Goal: Register for event/course: Sign up to attend an event or enroll in a course

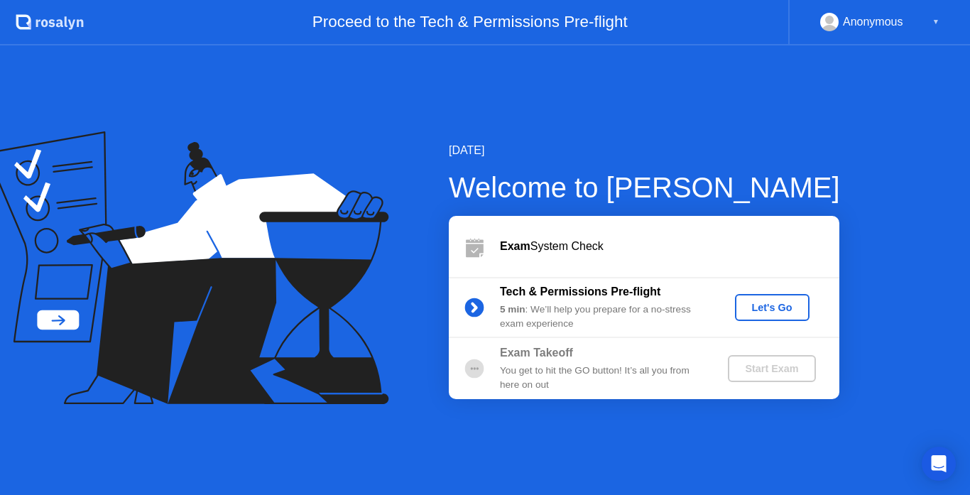
click at [758, 307] on div "Let's Go" at bounding box center [772, 307] width 63 height 11
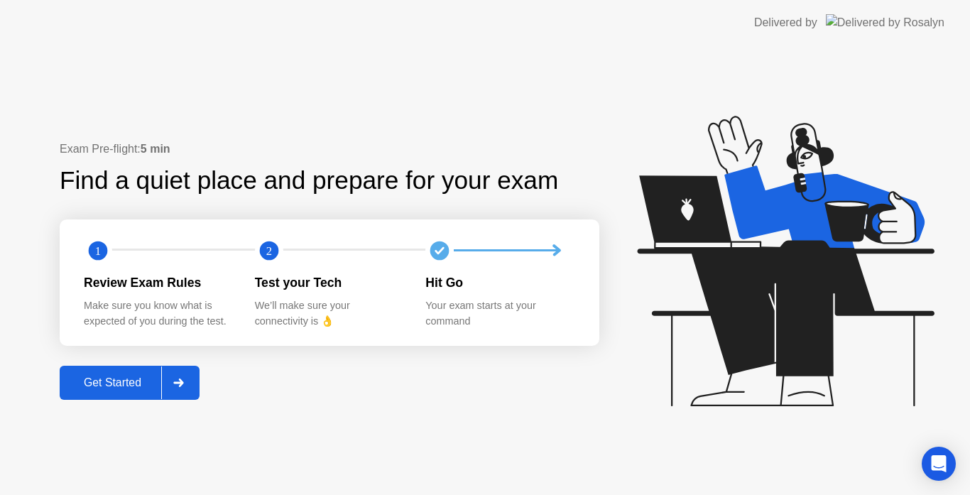
click at [119, 373] on button "Get Started" at bounding box center [130, 383] width 140 height 34
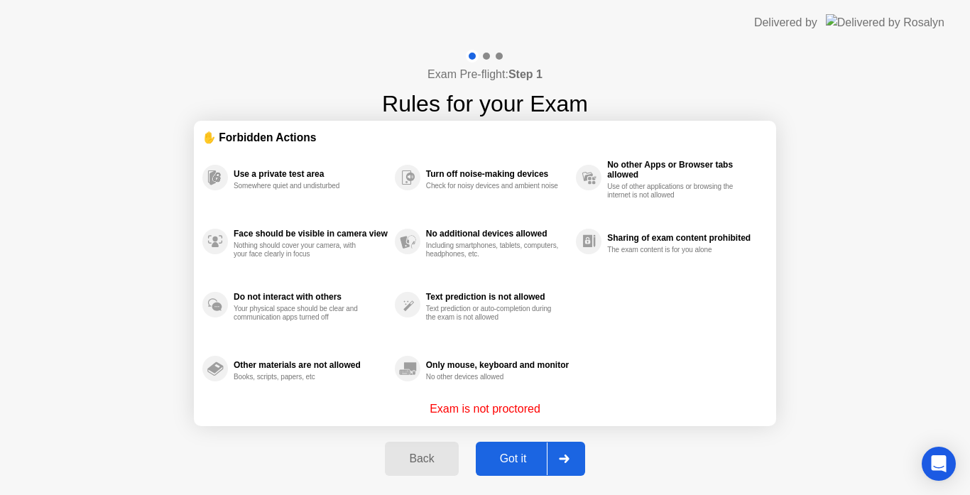
click at [508, 464] on div "Got it" at bounding box center [513, 458] width 67 height 13
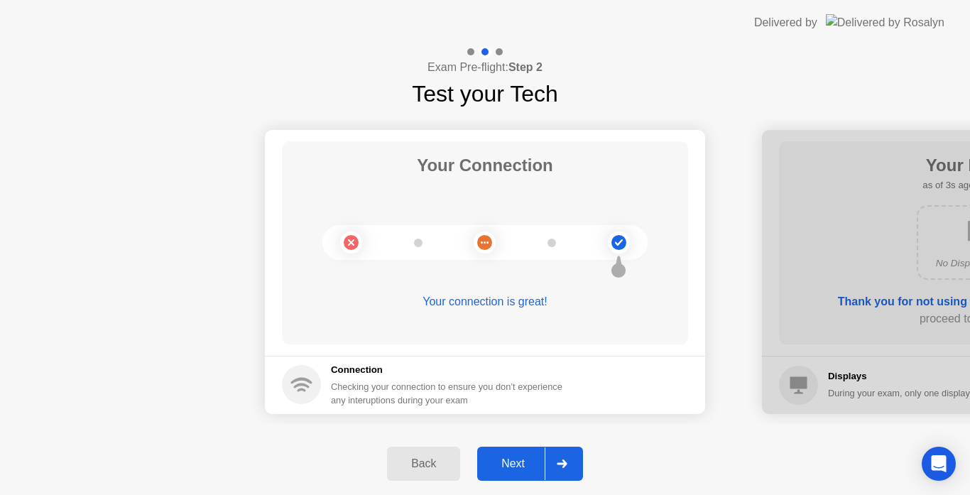
click at [508, 464] on div "Next" at bounding box center [512, 463] width 63 height 13
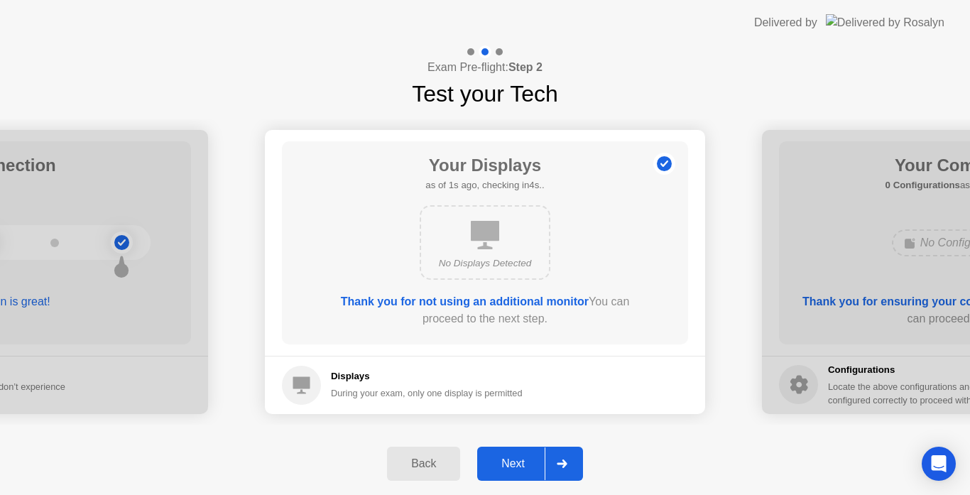
click at [508, 464] on div "Next" at bounding box center [512, 463] width 63 height 13
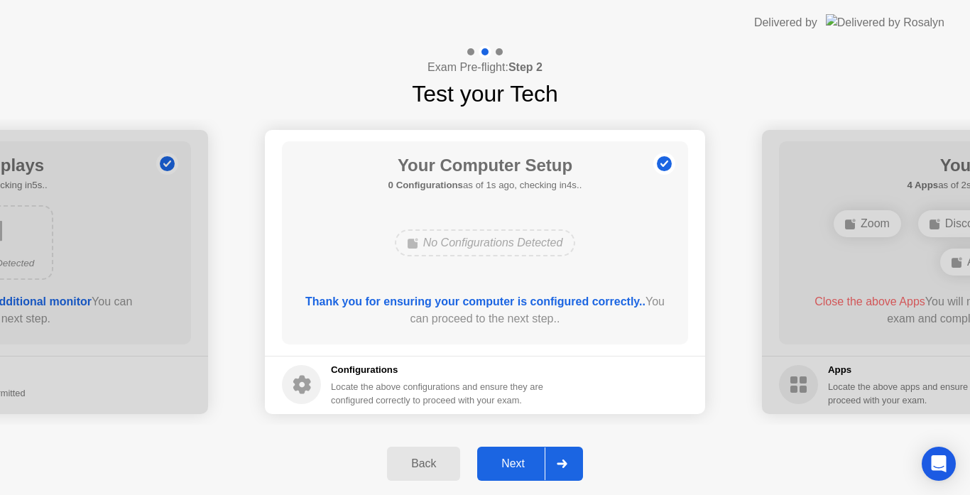
click at [508, 464] on div "Next" at bounding box center [512, 463] width 63 height 13
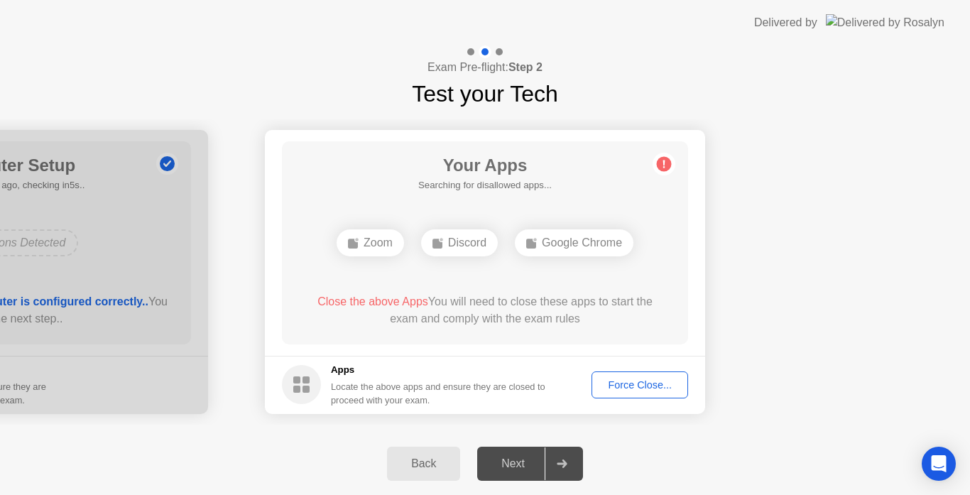
click at [622, 386] on div "Force Close..." at bounding box center [639, 384] width 87 height 11
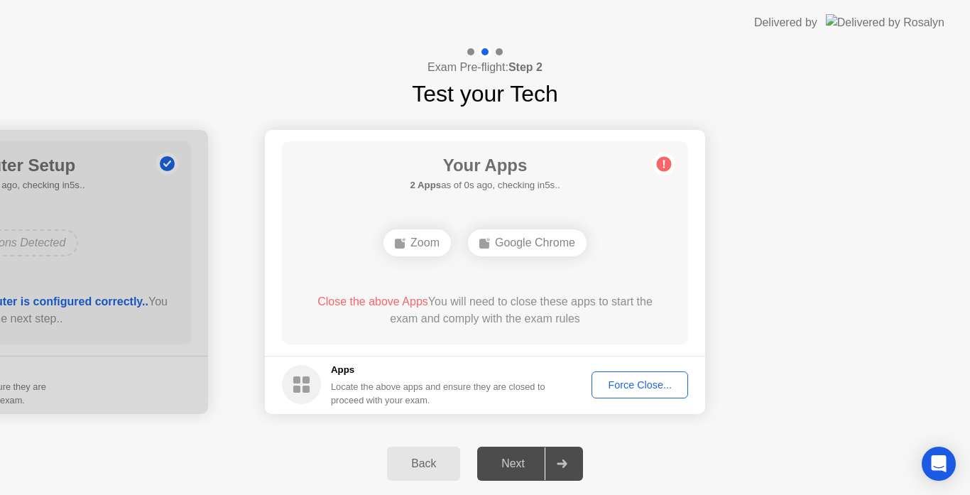
click at [632, 386] on div "Force Close..." at bounding box center [639, 384] width 87 height 11
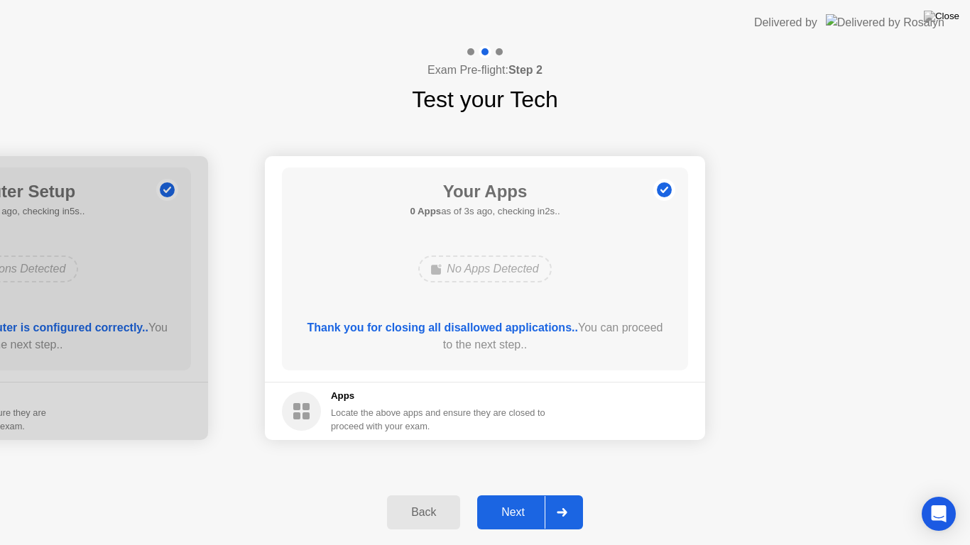
click at [516, 494] on button "Next" at bounding box center [530, 513] width 106 height 34
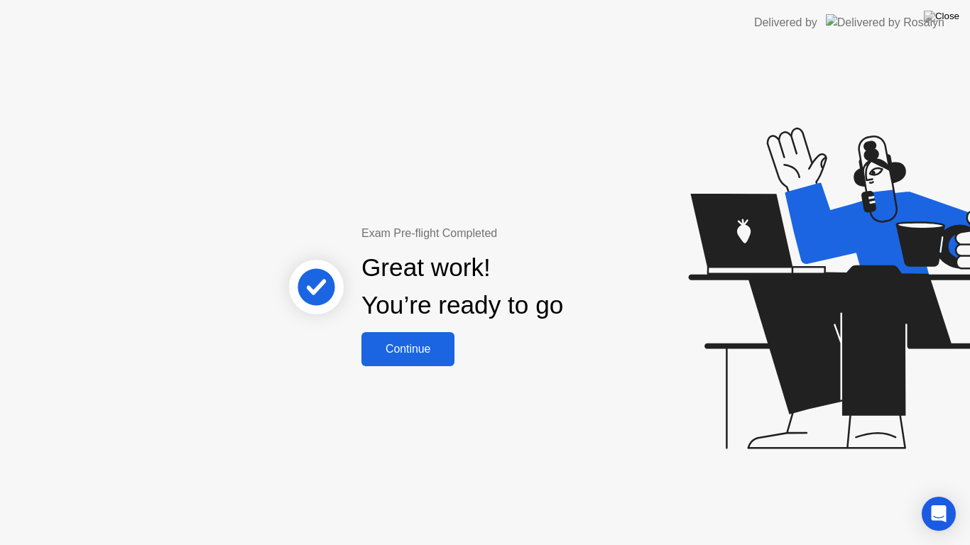
click at [445, 354] on div "Continue" at bounding box center [408, 349] width 84 height 13
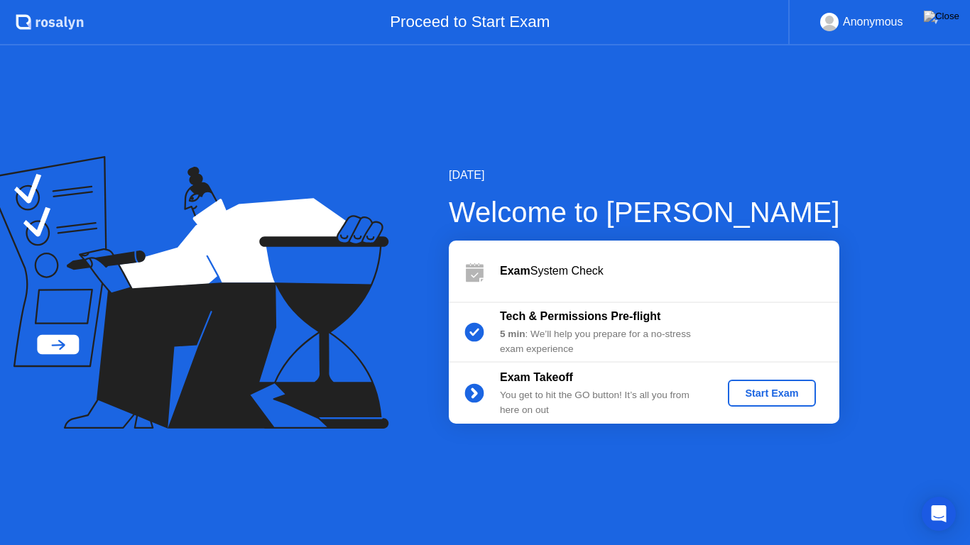
click at [756, 394] on div "Start Exam" at bounding box center [772, 393] width 76 height 11
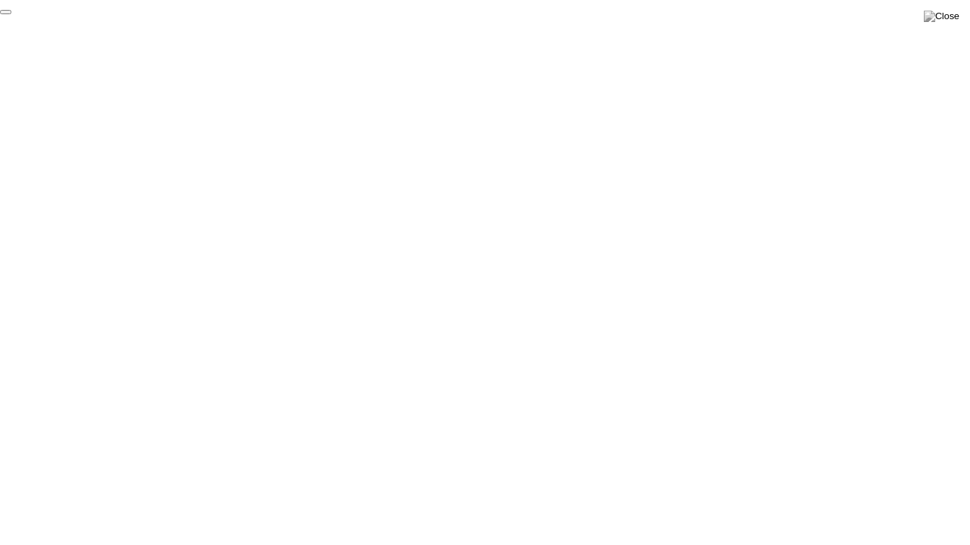
click div "End Proctoring Session"
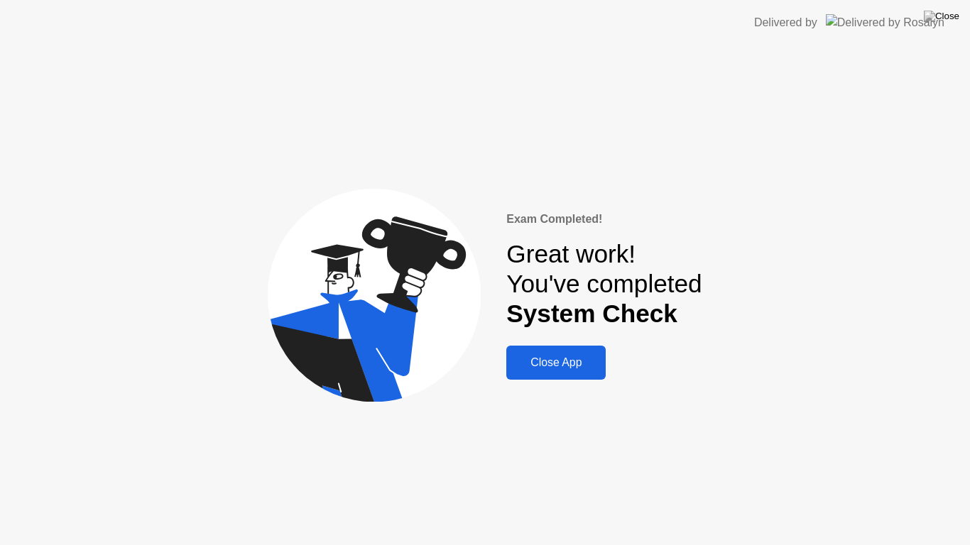
click at [599, 368] on div "Close App" at bounding box center [556, 362] width 91 height 13
